Goal: Submit feedback/report problem

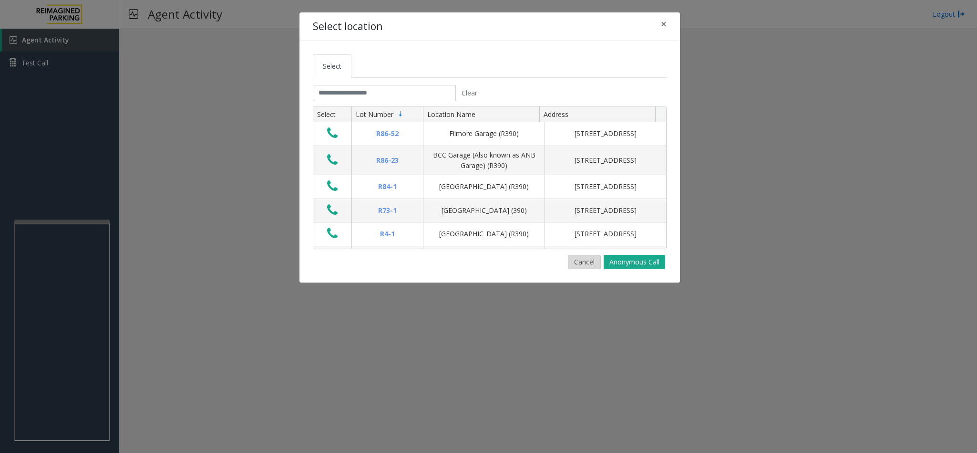
click at [577, 262] on button "Cancel" at bounding box center [584, 262] width 33 height 14
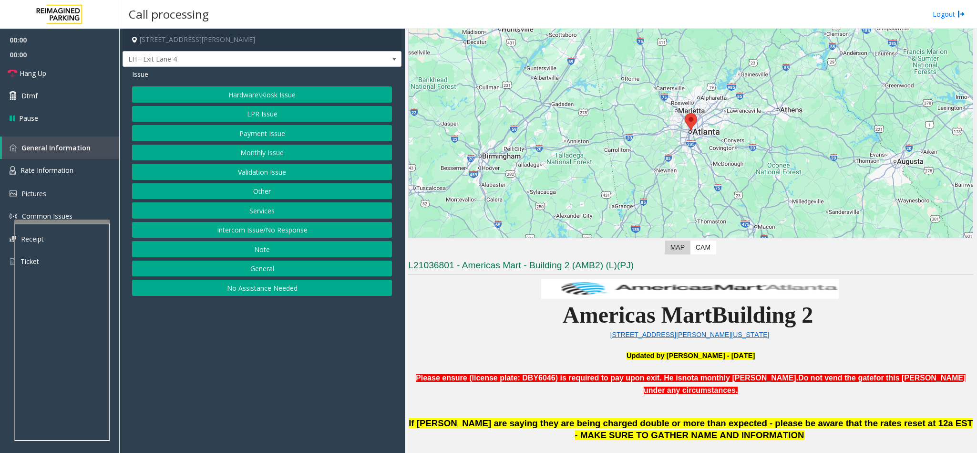
scroll to position [286, 0]
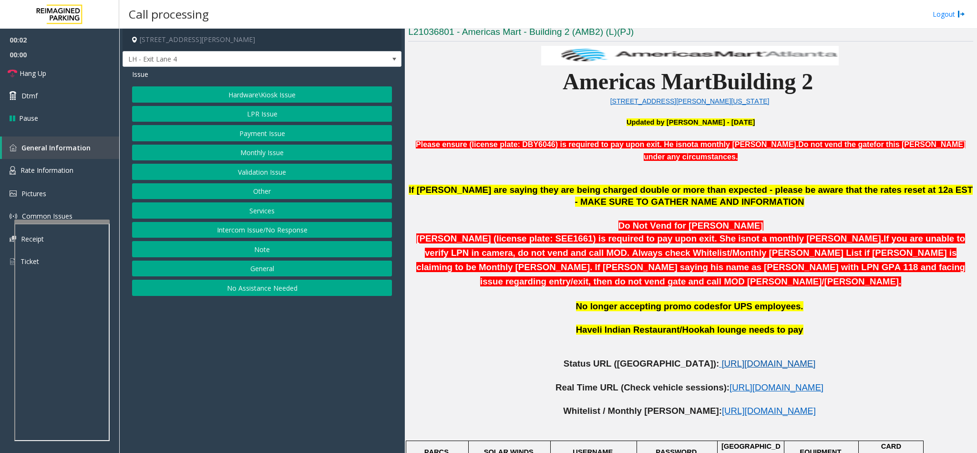
click at [721, 358] on span "[URL][DOMAIN_NAME]" at bounding box center [768, 363] width 94 height 10
click at [730, 382] on span "[URL][DOMAIN_NAME]" at bounding box center [777, 387] width 94 height 10
click at [257, 112] on button "LPR Issue" at bounding box center [262, 114] width 260 height 16
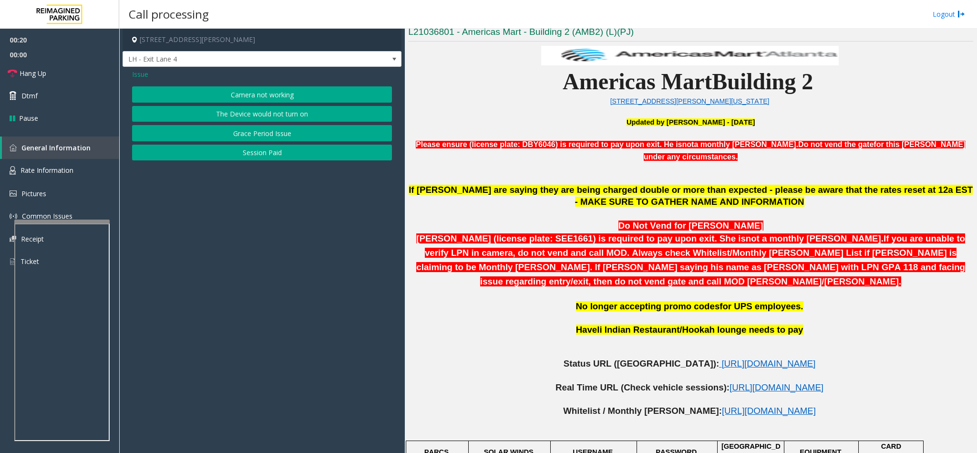
click at [240, 90] on button "Camera not working" at bounding box center [262, 94] width 260 height 16
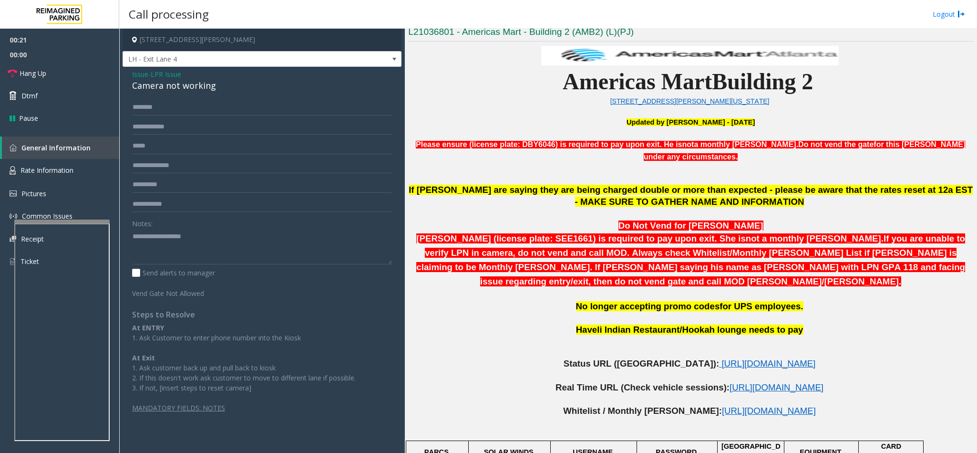
click at [149, 84] on div "Camera not working" at bounding box center [262, 85] width 260 height 13
click at [133, 237] on textarea at bounding box center [262, 246] width 260 height 36
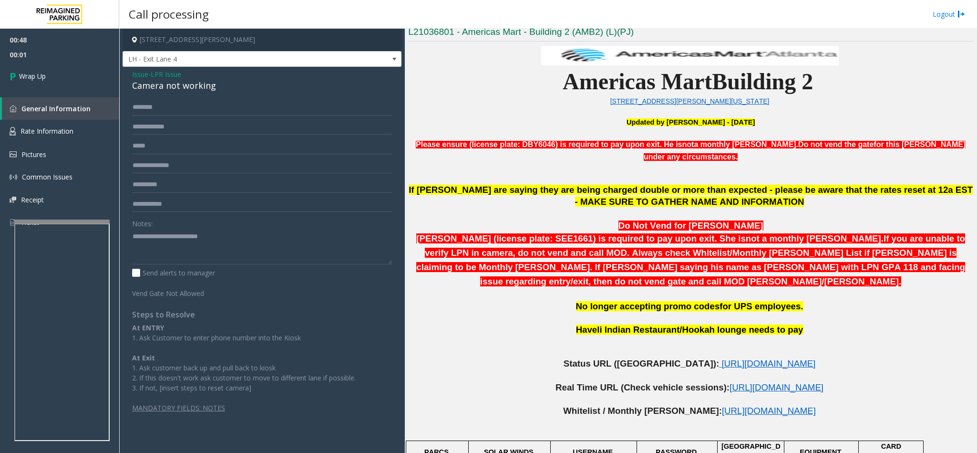
click at [232, 226] on div "Notes:" at bounding box center [262, 239] width 260 height 49
click at [237, 235] on textarea at bounding box center [262, 246] width 260 height 36
type textarea "**********"
click at [56, 71] on link "Wrap Up" at bounding box center [59, 76] width 119 height 28
